Goal: Find specific page/section: Find specific page/section

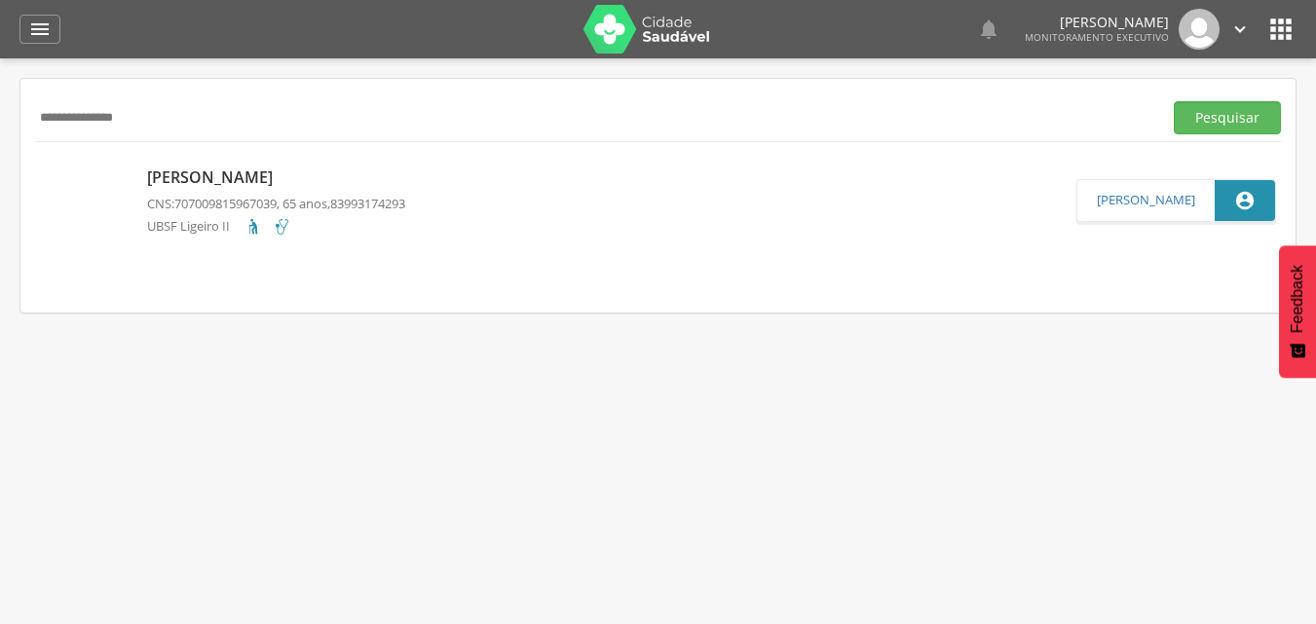
drag, startPoint x: 193, startPoint y: 121, endPoint x: 127, endPoint y: 120, distance: 66.2
click at [150, 120] on input "**********" at bounding box center [594, 117] width 1119 height 33
click at [0, 120] on div " Supervisão  Distritos  Ubs Coordenador: - Queimadas / PB Intervalo de Tempo…" at bounding box center [658, 370] width 1316 height 624
drag, startPoint x: 175, startPoint y: 114, endPoint x: 5, endPoint y: 125, distance: 170.8
click at [5, 125] on div " Supervisão  Distritos  Ubs Coordenador: - Queimadas / PB Intervalo de Tempo…" at bounding box center [658, 370] width 1316 height 624
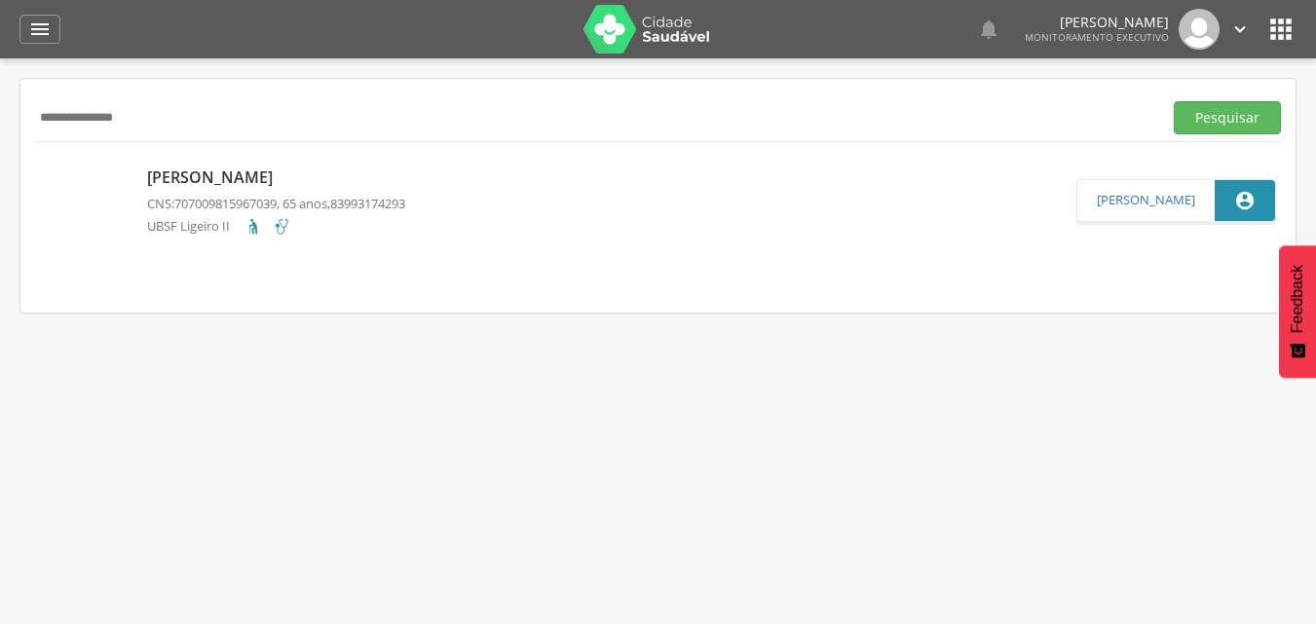
type input "**********"
click at [1174, 101] on button "Pesquisar" at bounding box center [1227, 117] width 107 height 33
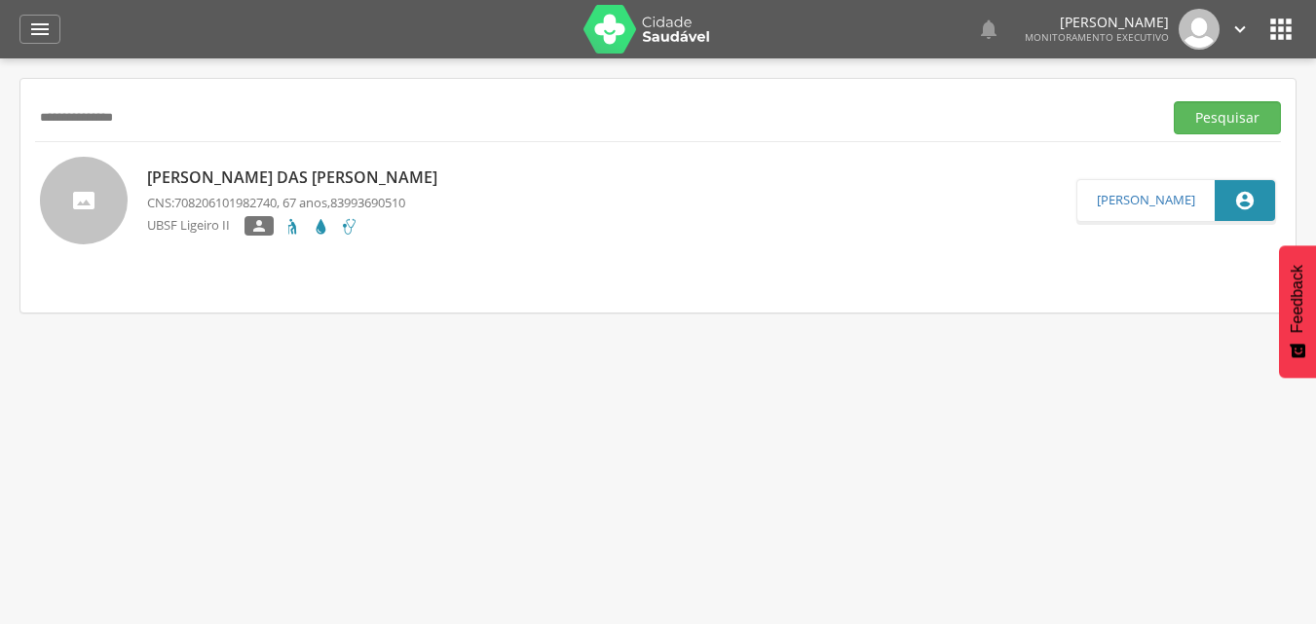
drag, startPoint x: 188, startPoint y: 124, endPoint x: 0, endPoint y: 125, distance: 188.0
click at [0, 125] on div " Supervisão  Distritos  Ubs Coordenador: - Queimadas / PB Intervalo de Tempo…" at bounding box center [658, 370] width 1316 height 624
click at [1174, 101] on button "Pesquisar" at bounding box center [1227, 117] width 107 height 33
drag, startPoint x: 189, startPoint y: 118, endPoint x: 0, endPoint y: 118, distance: 188.9
click at [0, 118] on div " Supervisão  Distritos  Ubs Coordenador: - Queimadas / PB Intervalo de Tempo…" at bounding box center [658, 370] width 1316 height 624
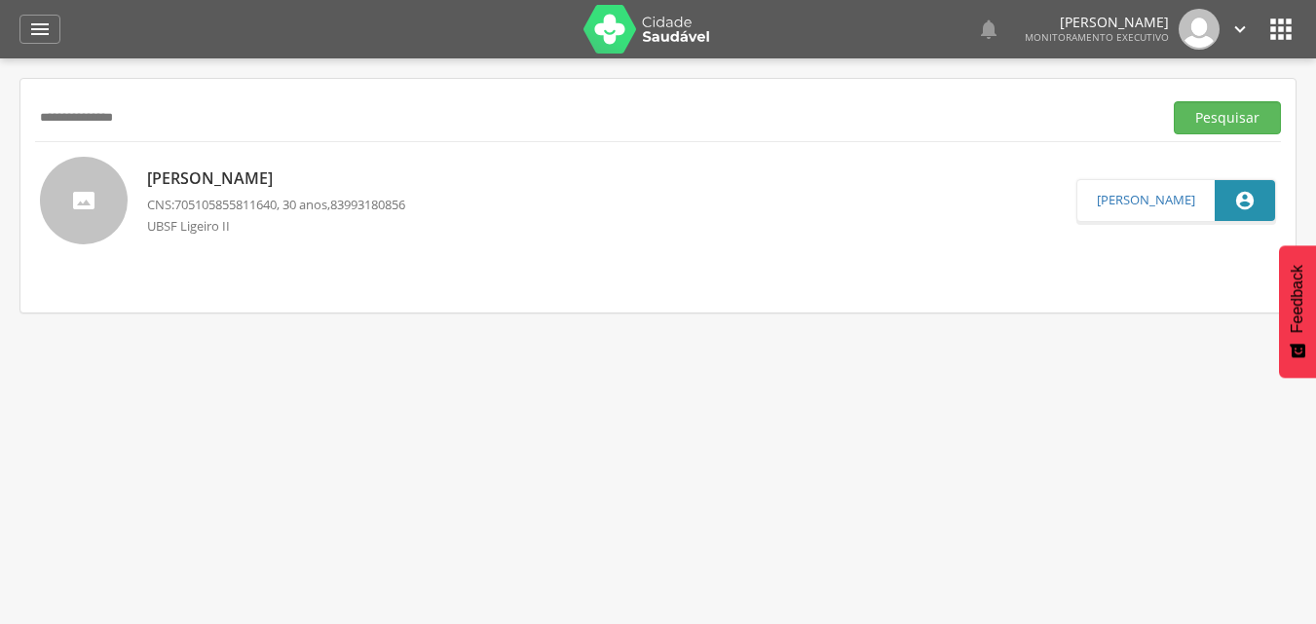
click at [1174, 101] on button "Pesquisar" at bounding box center [1227, 117] width 107 height 33
type input "*"
type input "**********"
click at [1174, 101] on button "Pesquisar" at bounding box center [1227, 117] width 107 height 33
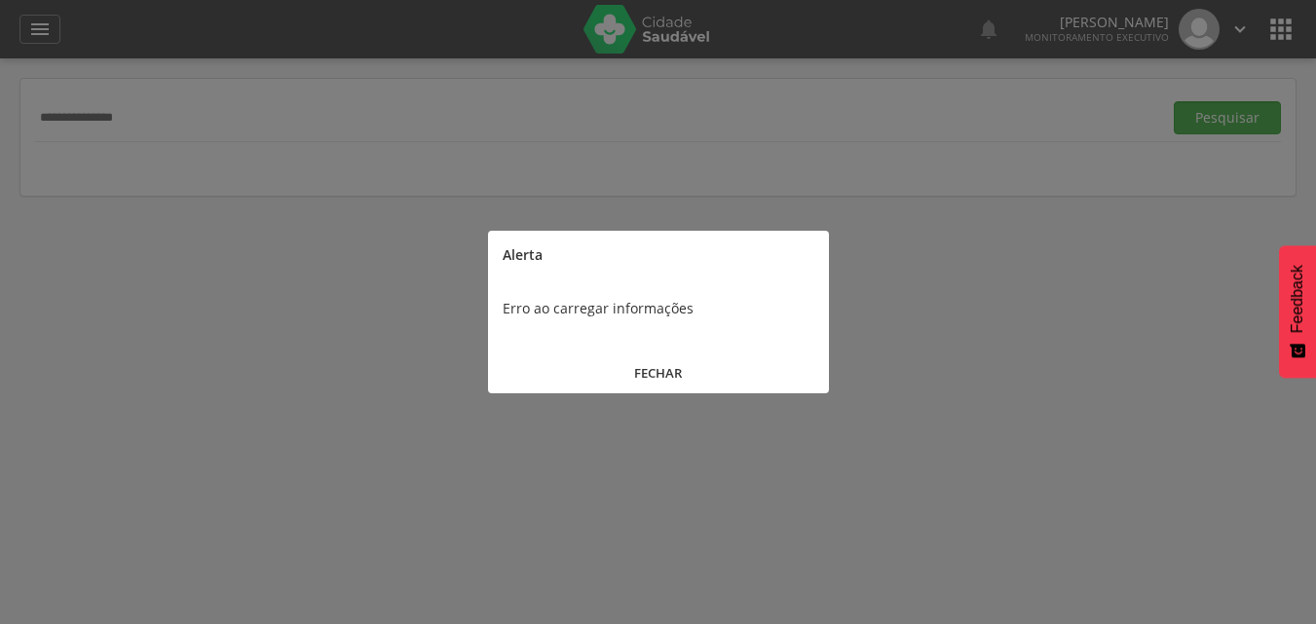
drag, startPoint x: 653, startPoint y: 377, endPoint x: 659, endPoint y: 404, distance: 27.9
click at [653, 380] on button "FECHAR" at bounding box center [658, 374] width 341 height 42
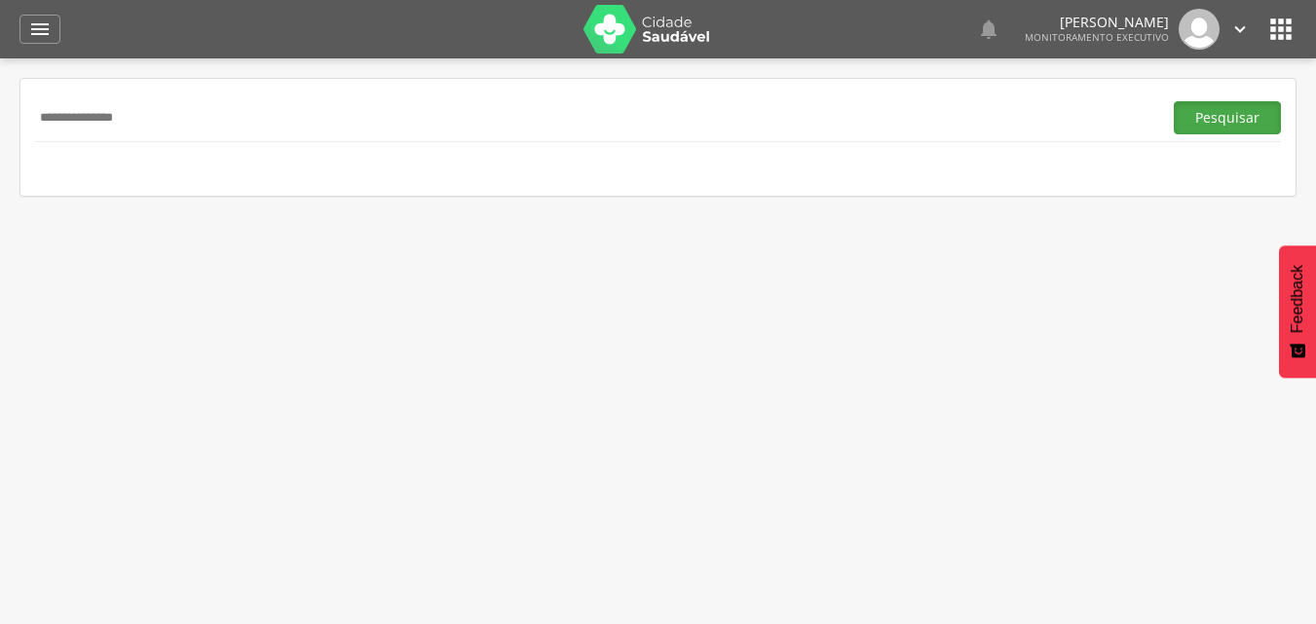
click at [1223, 102] on button "Pesquisar" at bounding box center [1227, 117] width 107 height 33
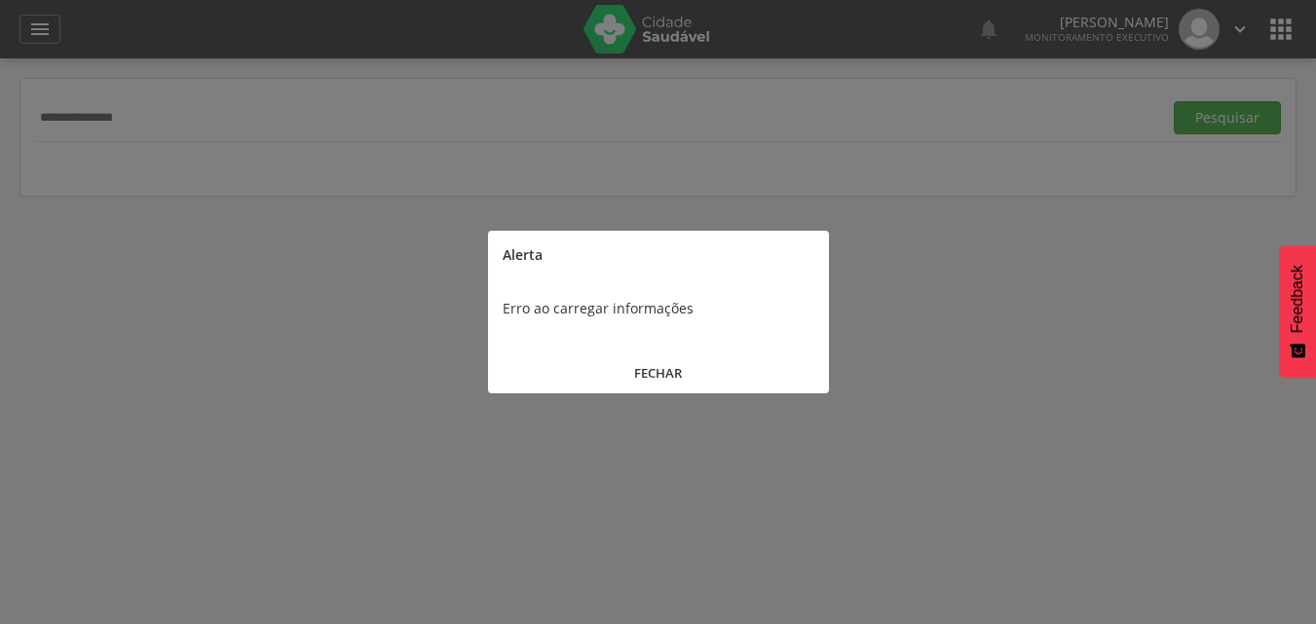
click at [673, 371] on button "FECHAR" at bounding box center [658, 374] width 341 height 42
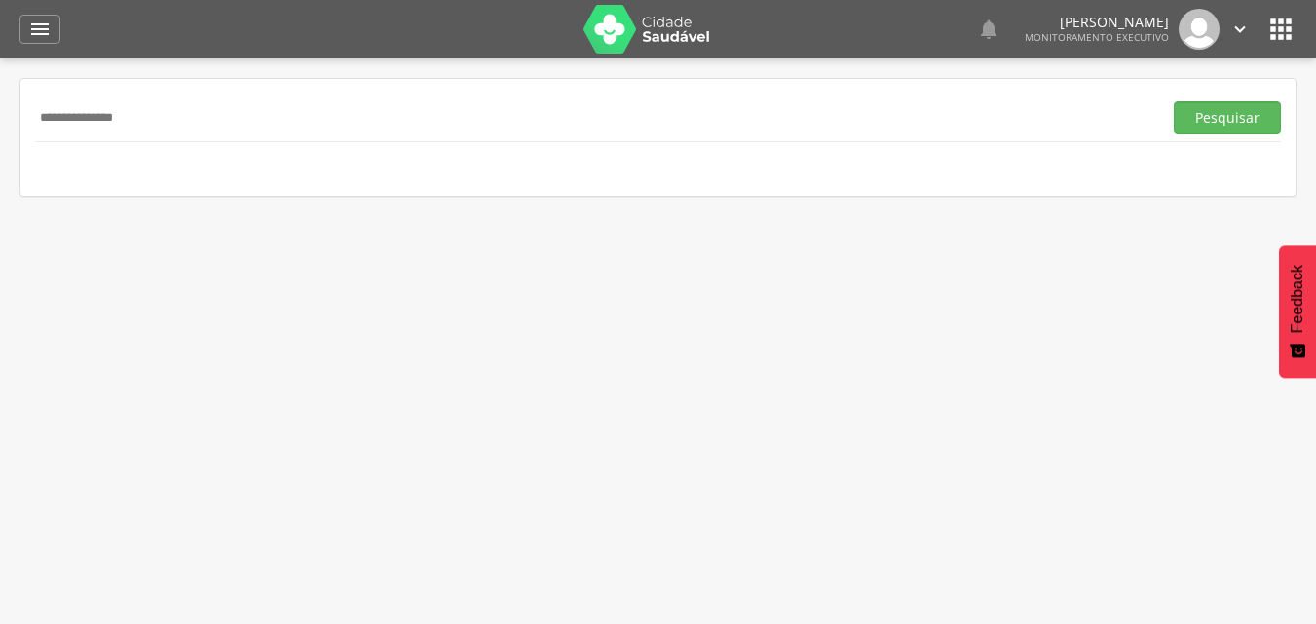
click at [190, 113] on div "**********" at bounding box center [658, 117] width 1246 height 48
drag, startPoint x: 188, startPoint y: 114, endPoint x: 0, endPoint y: 123, distance: 188.2
click at [0, 123] on div " Supervisão  Distritos  Ubs Coordenador: - Queimadas / PB Intervalo de Tempo…" at bounding box center [658, 370] width 1316 height 624
click at [1174, 101] on button "Pesquisar" at bounding box center [1227, 117] width 107 height 33
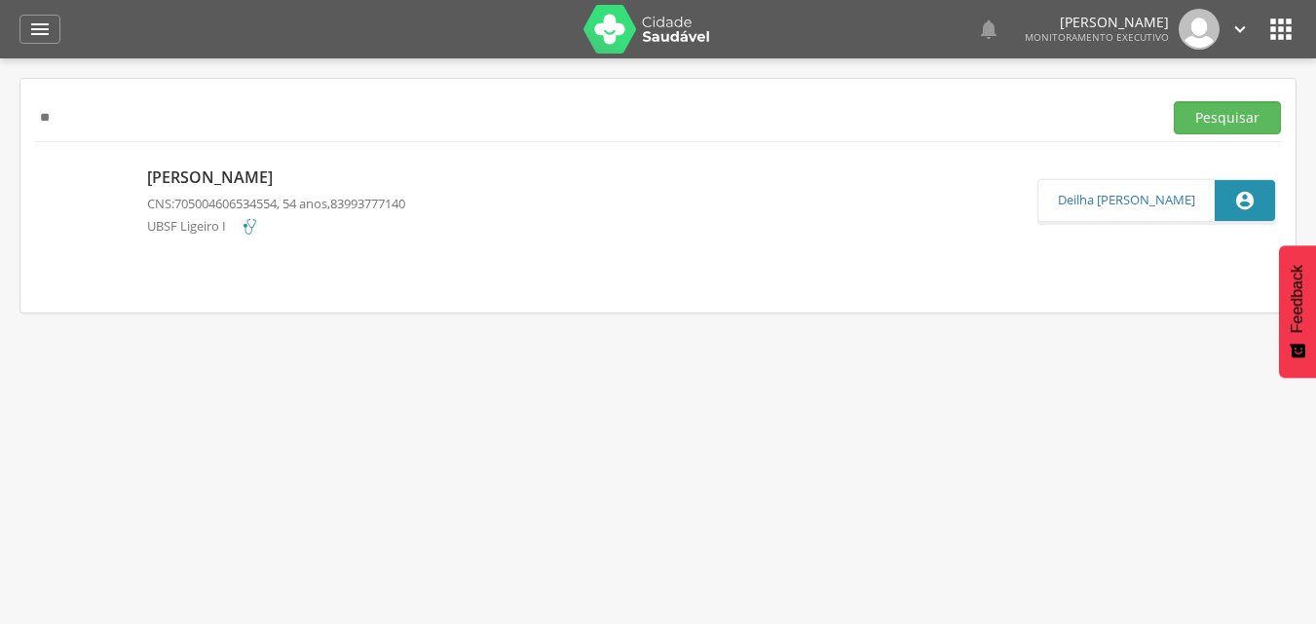
type input "*"
type input "**********"
click at [1174, 101] on button "Pesquisar" at bounding box center [1227, 117] width 107 height 33
